Goal: Information Seeking & Learning: Learn about a topic

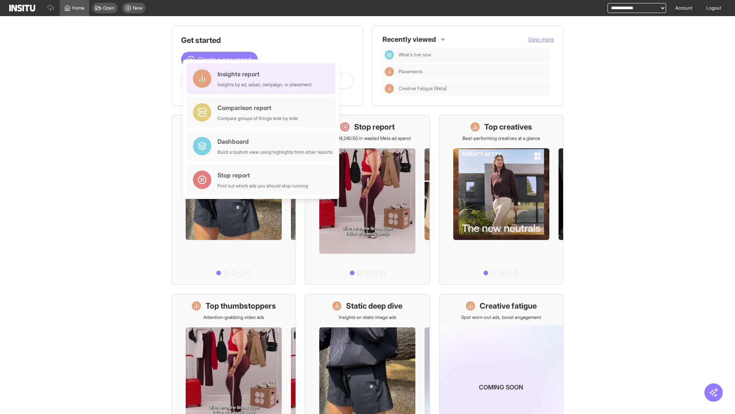
click at [263, 78] on div "Insights report Insights by ad, adset, campaign, or placement" at bounding box center [264, 78] width 94 height 18
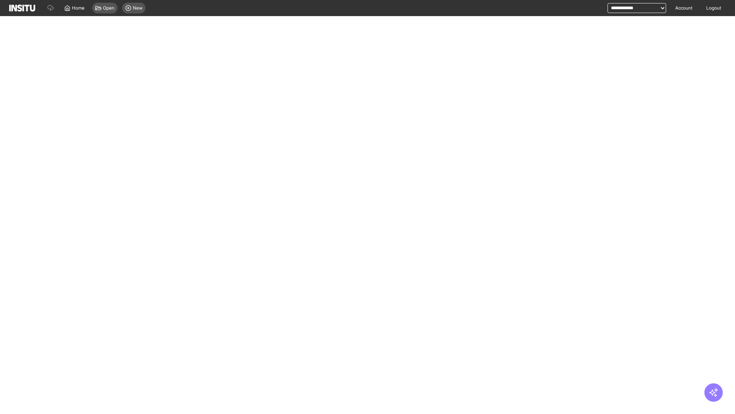
select select "**"
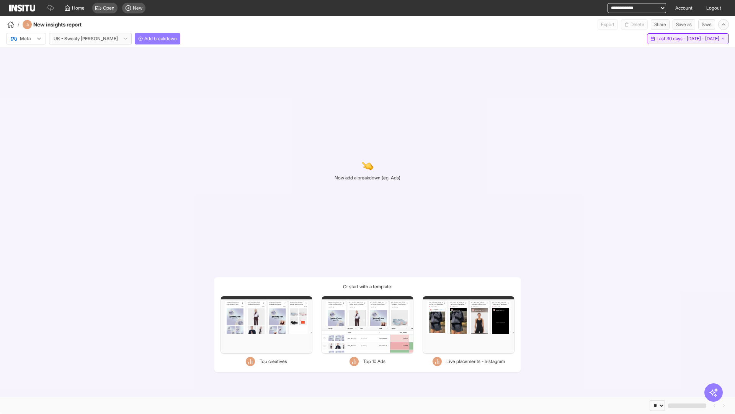
click at [671, 39] on span "Last 30 days - [DATE] - [DATE]" at bounding box center [688, 39] width 63 height 6
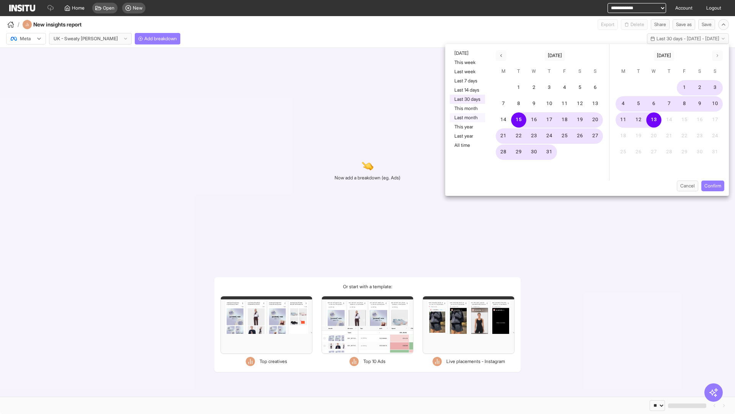
click at [467, 118] on button "Last month" at bounding box center [467, 117] width 35 height 9
